Goal: Find specific page/section: Find specific page/section

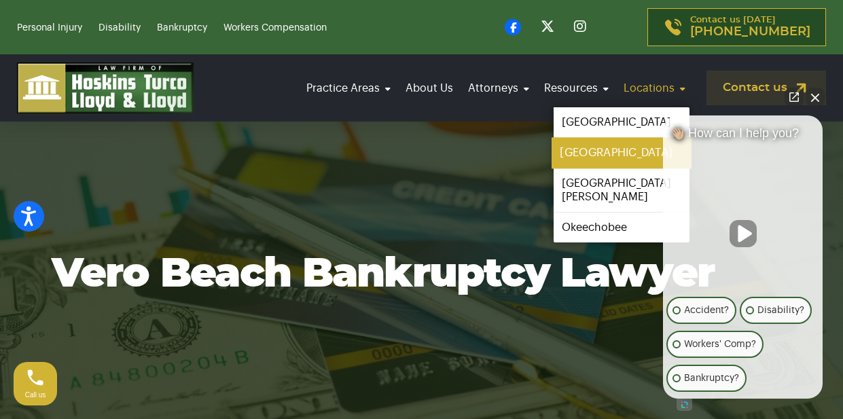
click at [610, 155] on link "[GEOGRAPHIC_DATA]" at bounding box center [622, 153] width 140 height 31
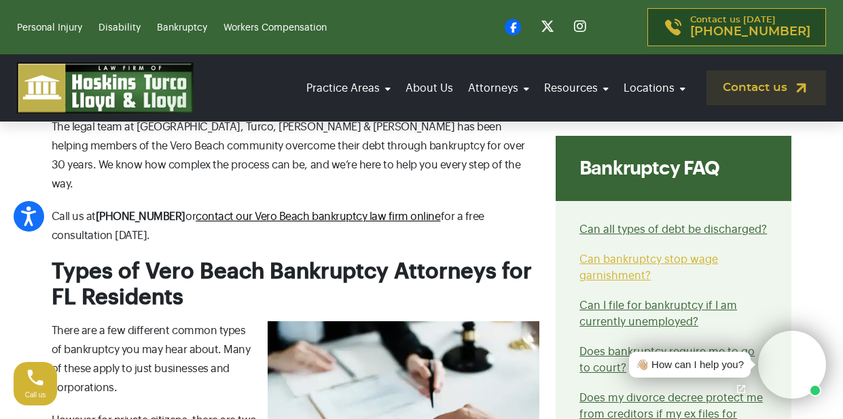
scroll to position [1359, 0]
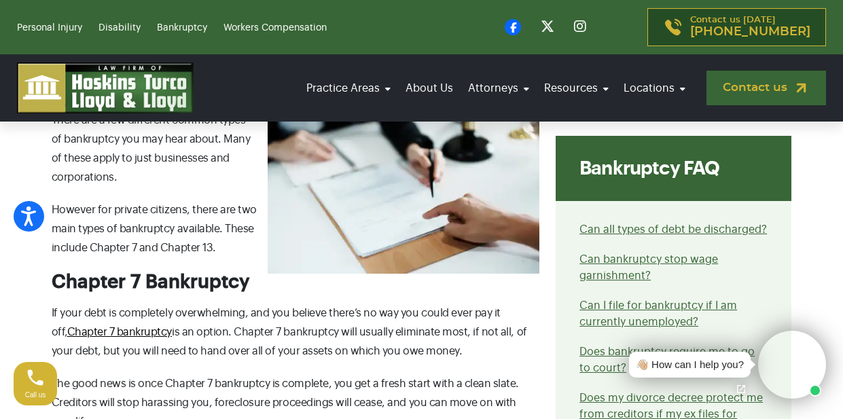
click at [730, 89] on link "Contact us" at bounding box center [767, 88] width 120 height 35
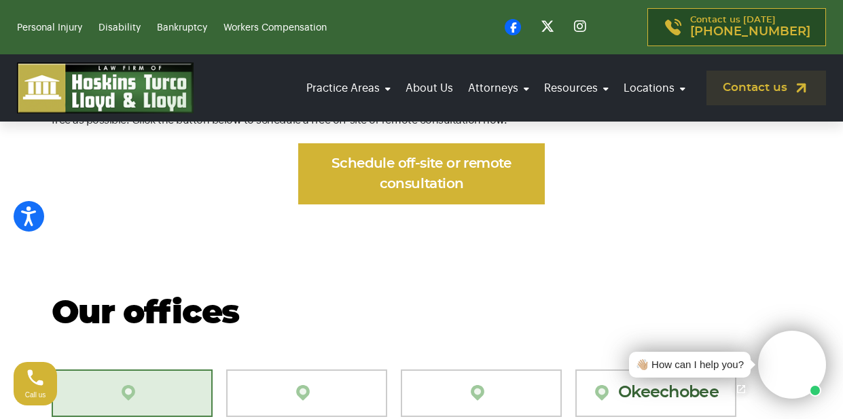
scroll to position [1247, 0]
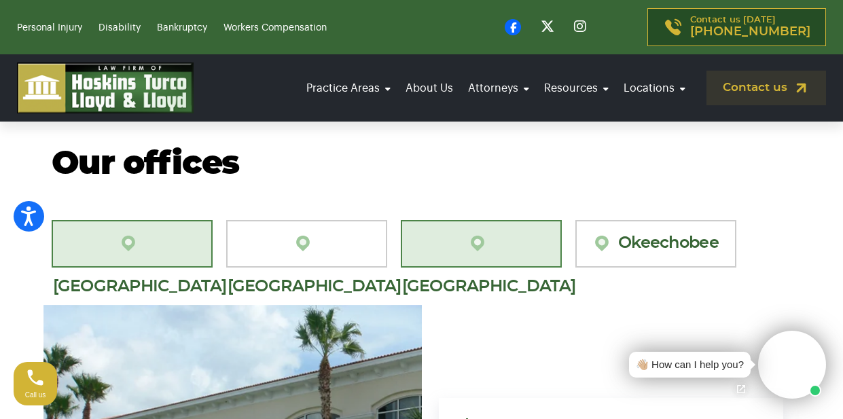
click at [491, 224] on link "[GEOGRAPHIC_DATA]" at bounding box center [481, 244] width 161 height 48
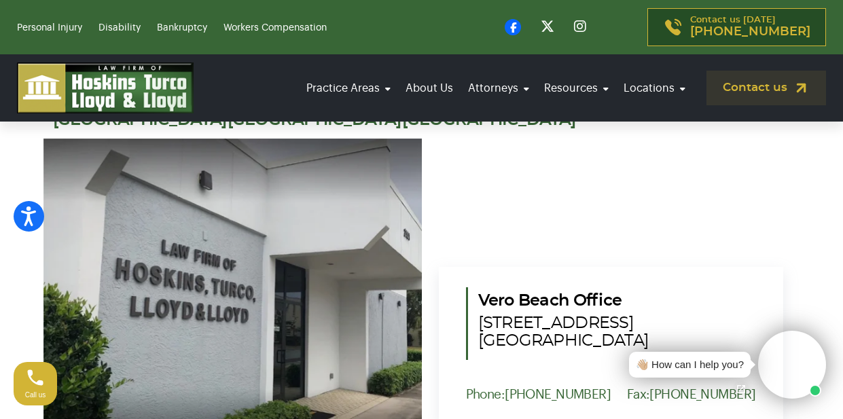
scroll to position [1361, 0]
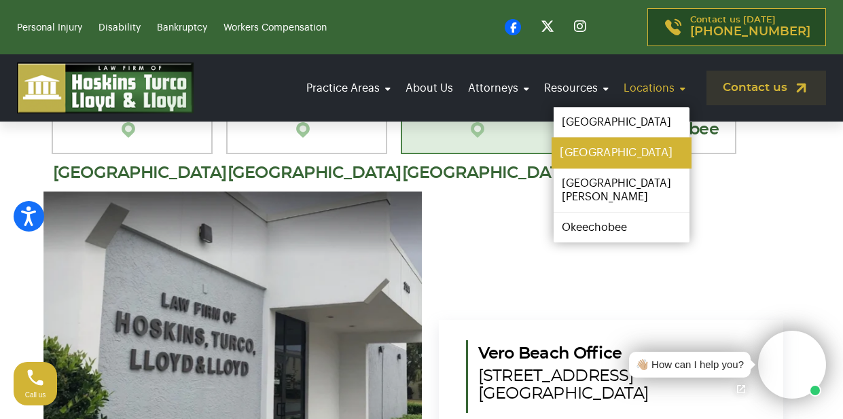
click at [613, 154] on link "[GEOGRAPHIC_DATA]" at bounding box center [622, 153] width 140 height 31
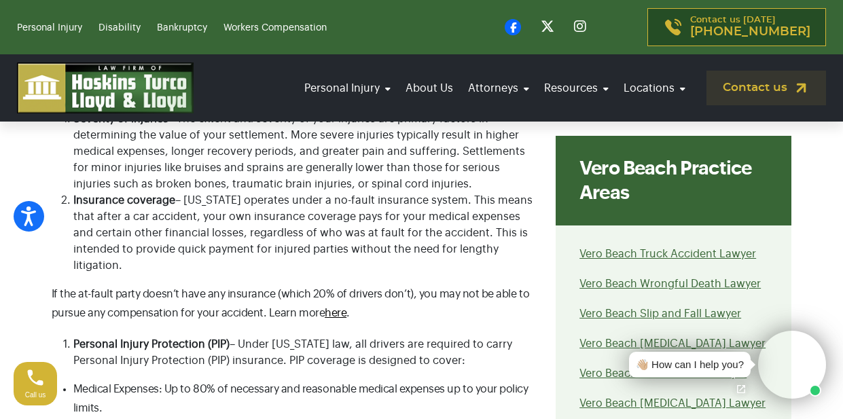
scroll to position [5283, 0]
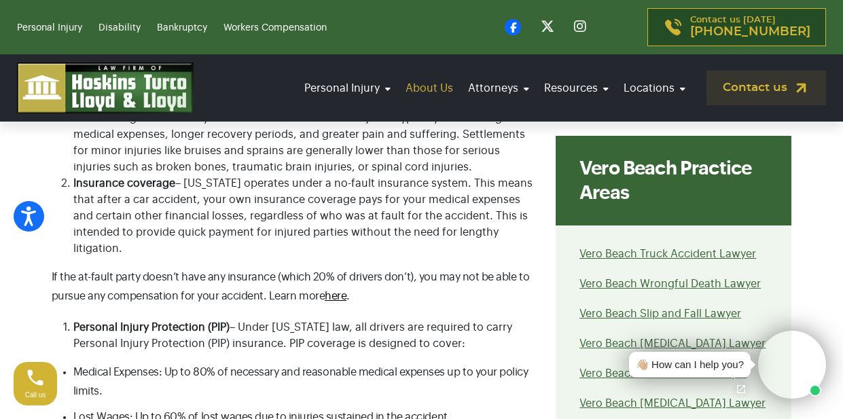
click at [431, 91] on link "About Us" at bounding box center [430, 88] width 56 height 38
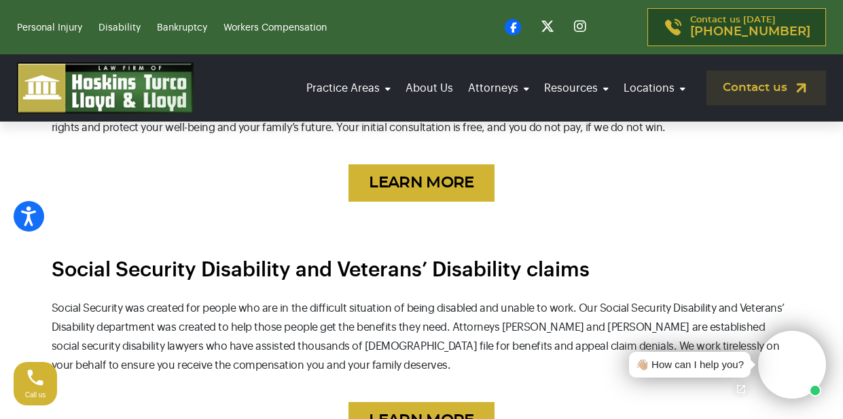
scroll to position [1202, 0]
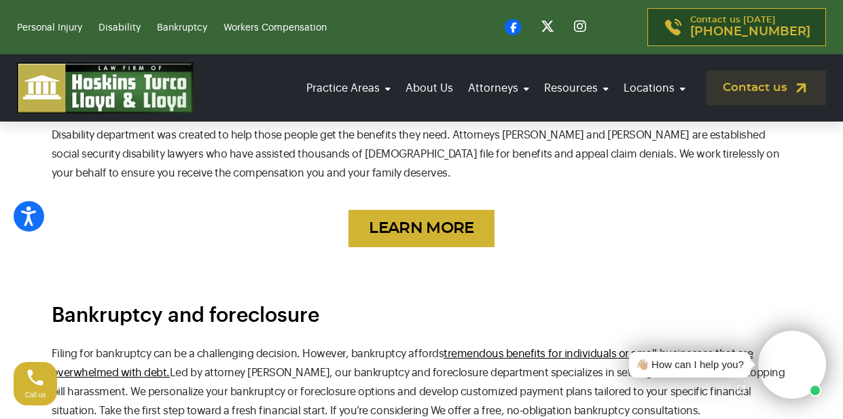
drag, startPoint x: 688, startPoint y: 170, endPoint x: 343, endPoint y: 18, distance: 377.1
